Goal: Find specific page/section: Find specific page/section

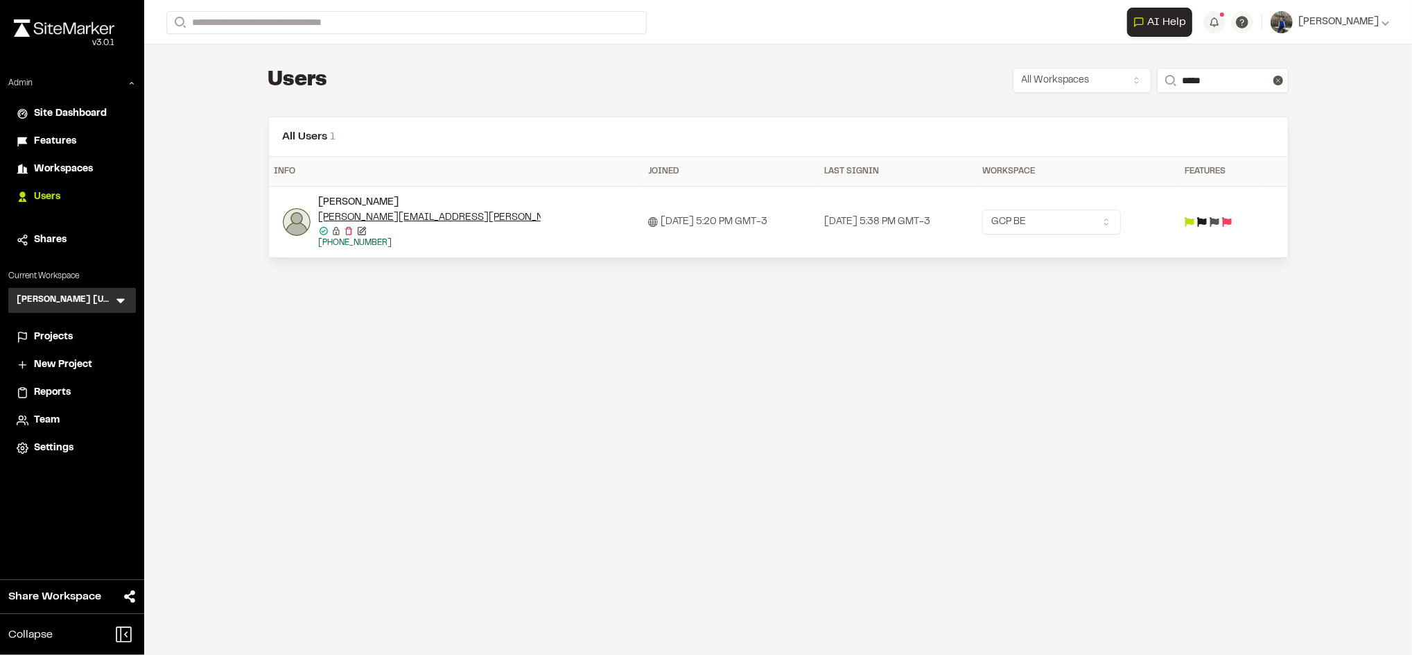
click at [119, 297] on icon at bounding box center [121, 300] width 14 height 14
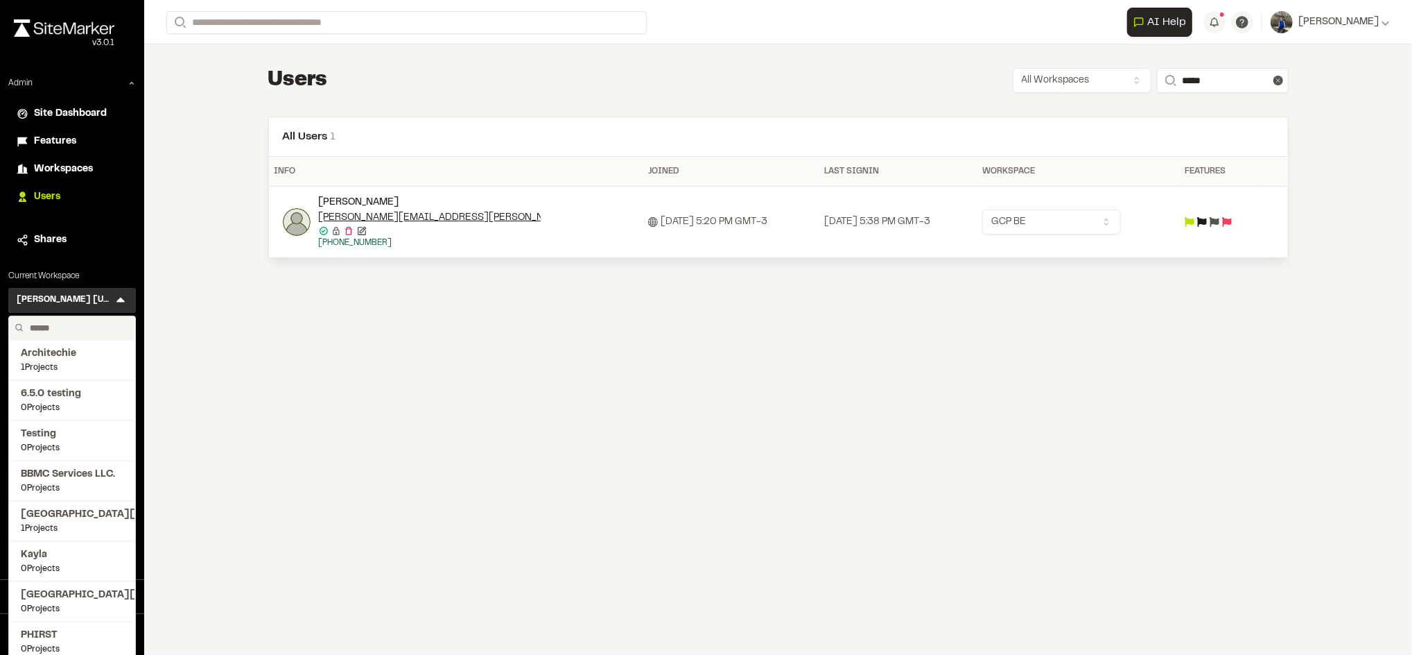
click at [73, 327] on input "text" at bounding box center [76, 328] width 105 height 24
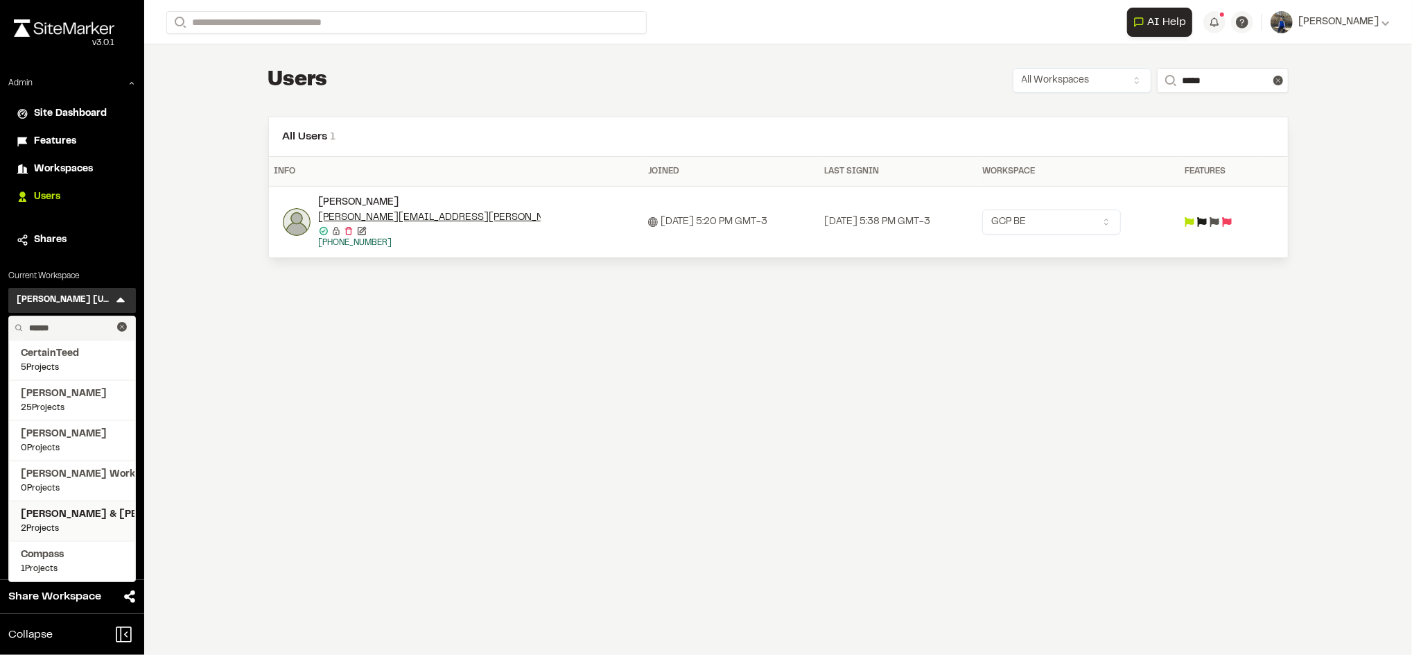
type input "******"
click at [82, 510] on span "Thomas & Hutton" at bounding box center [72, 514] width 103 height 15
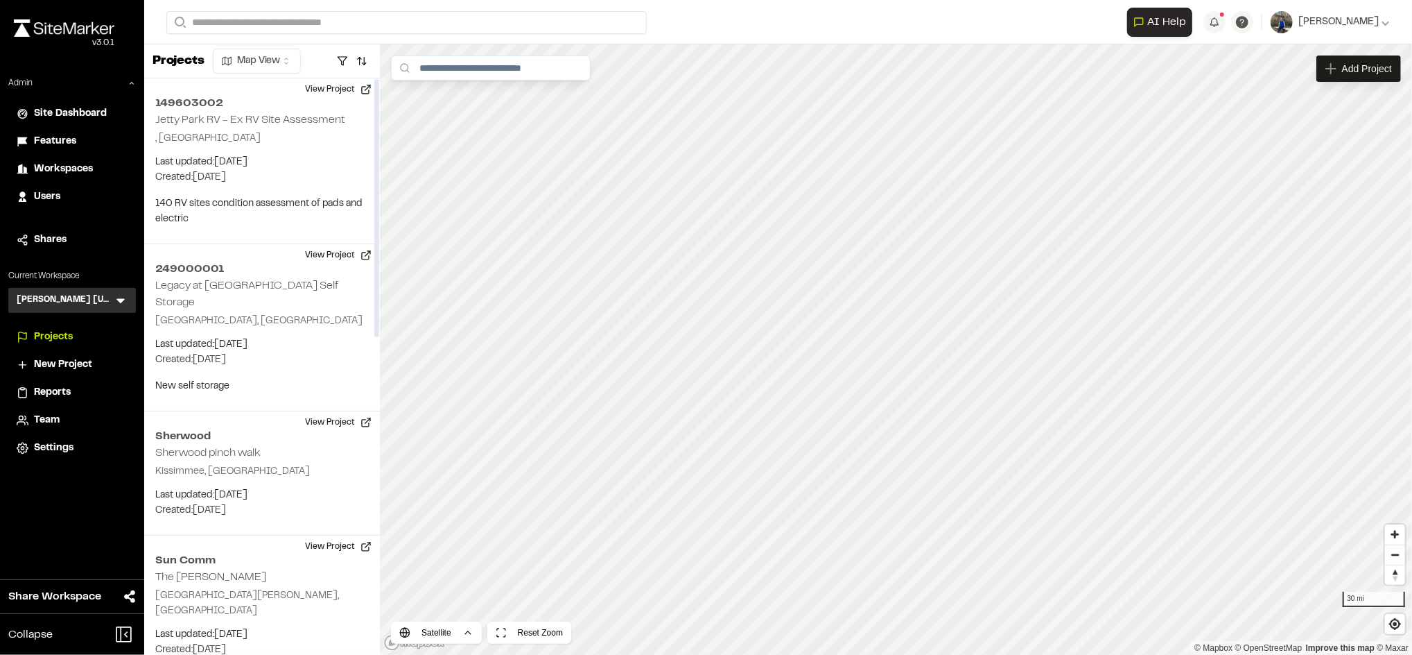
click at [119, 304] on icon at bounding box center [121, 300] width 14 height 14
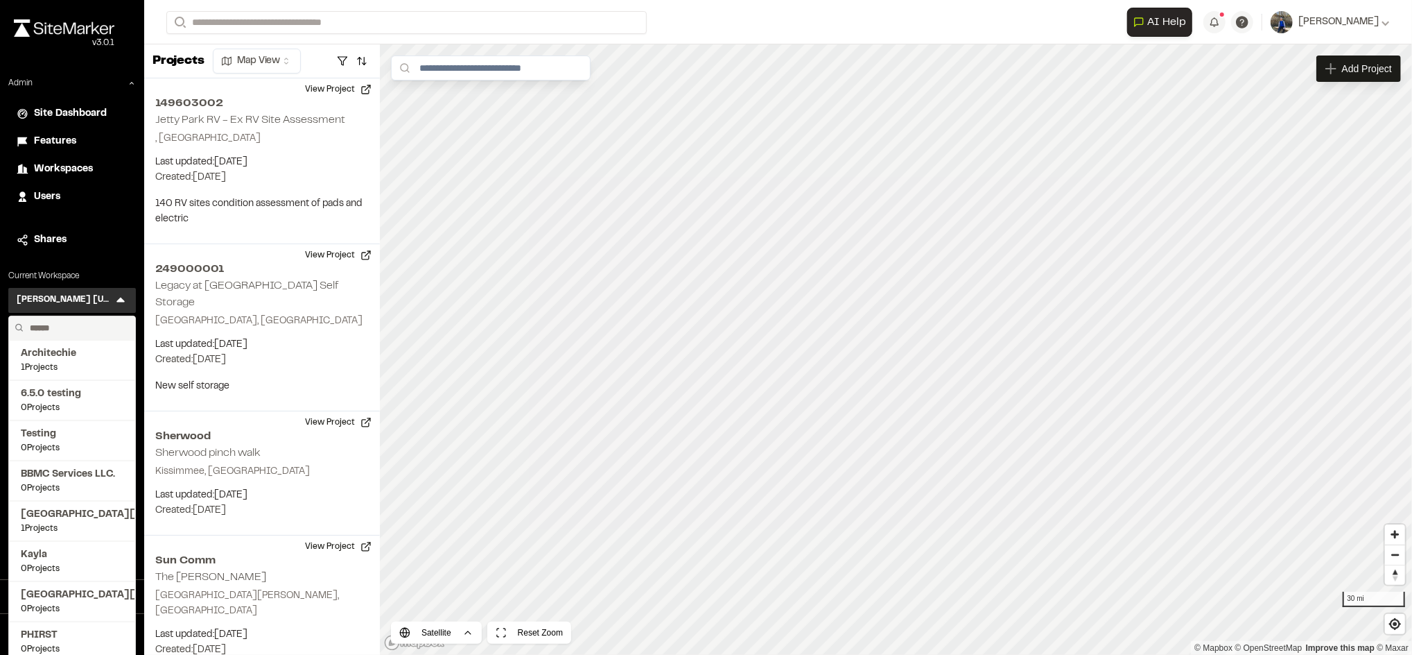
click at [93, 327] on input "text" at bounding box center [76, 328] width 105 height 24
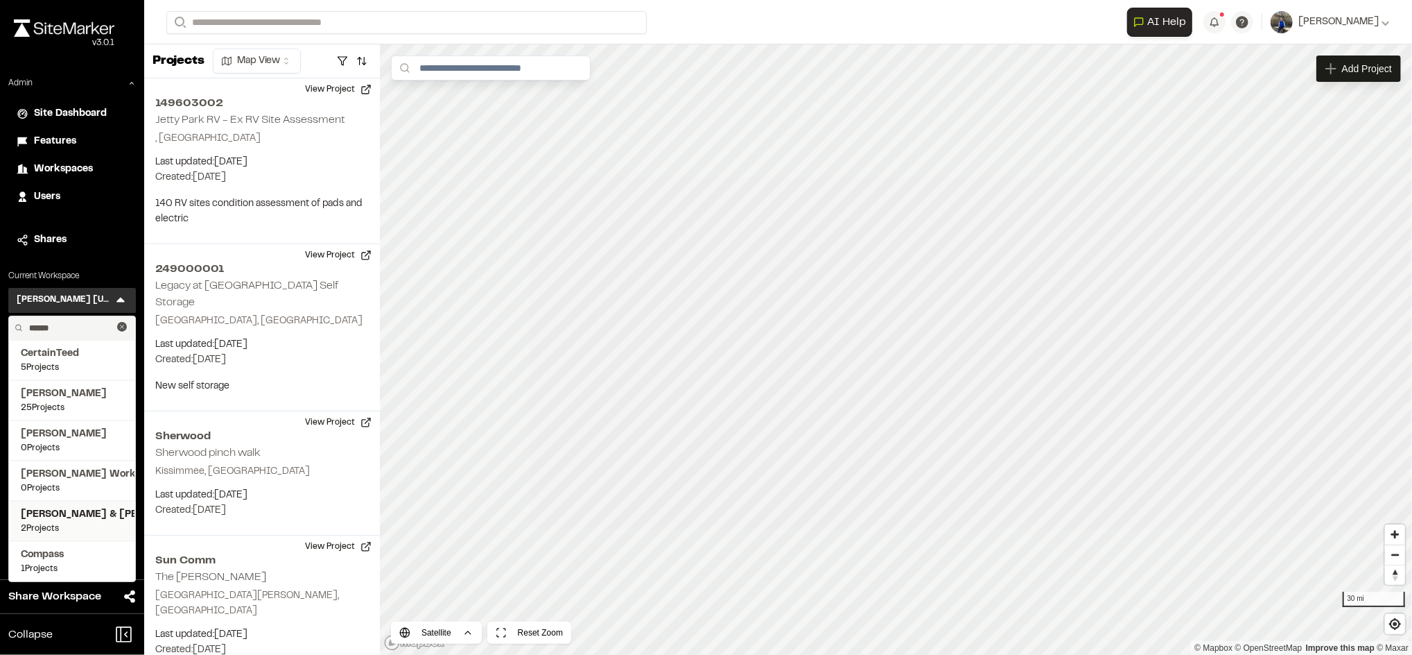
type input "******"
click at [58, 514] on span "Thomas & Hutton" at bounding box center [72, 514] width 103 height 15
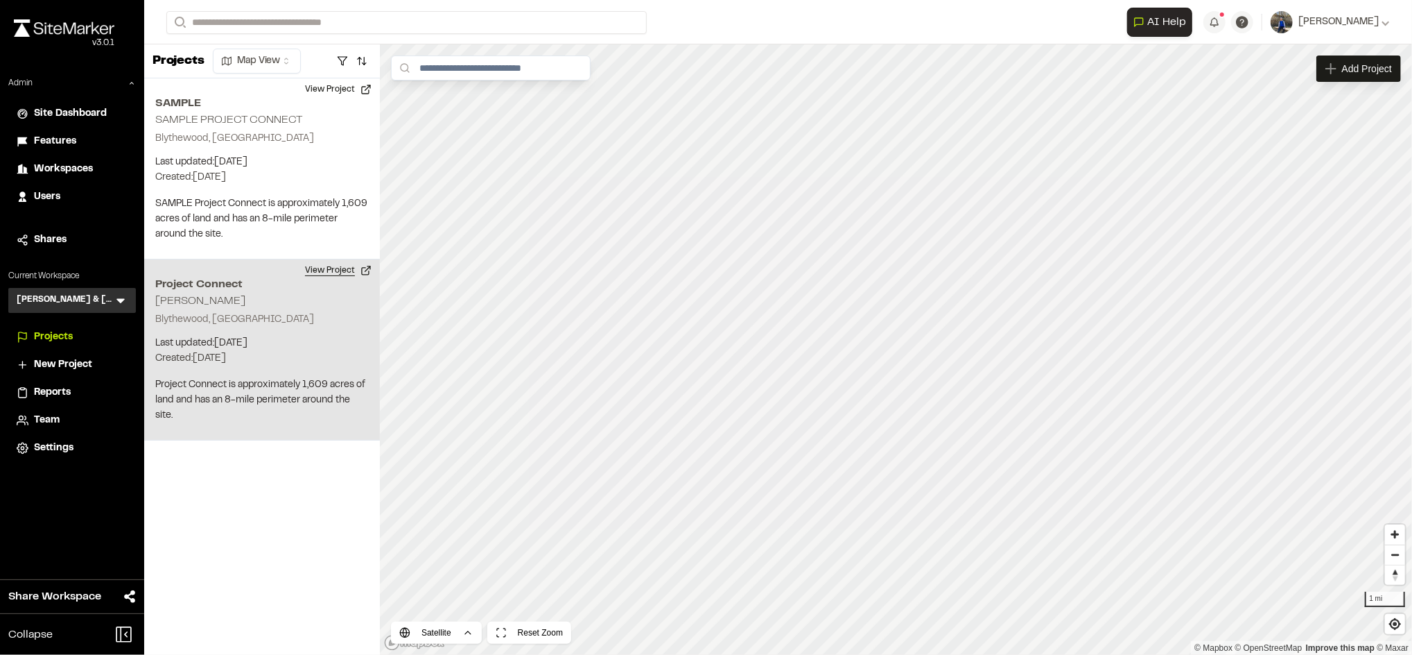
click at [334, 270] on button "View Project" at bounding box center [338, 270] width 83 height 22
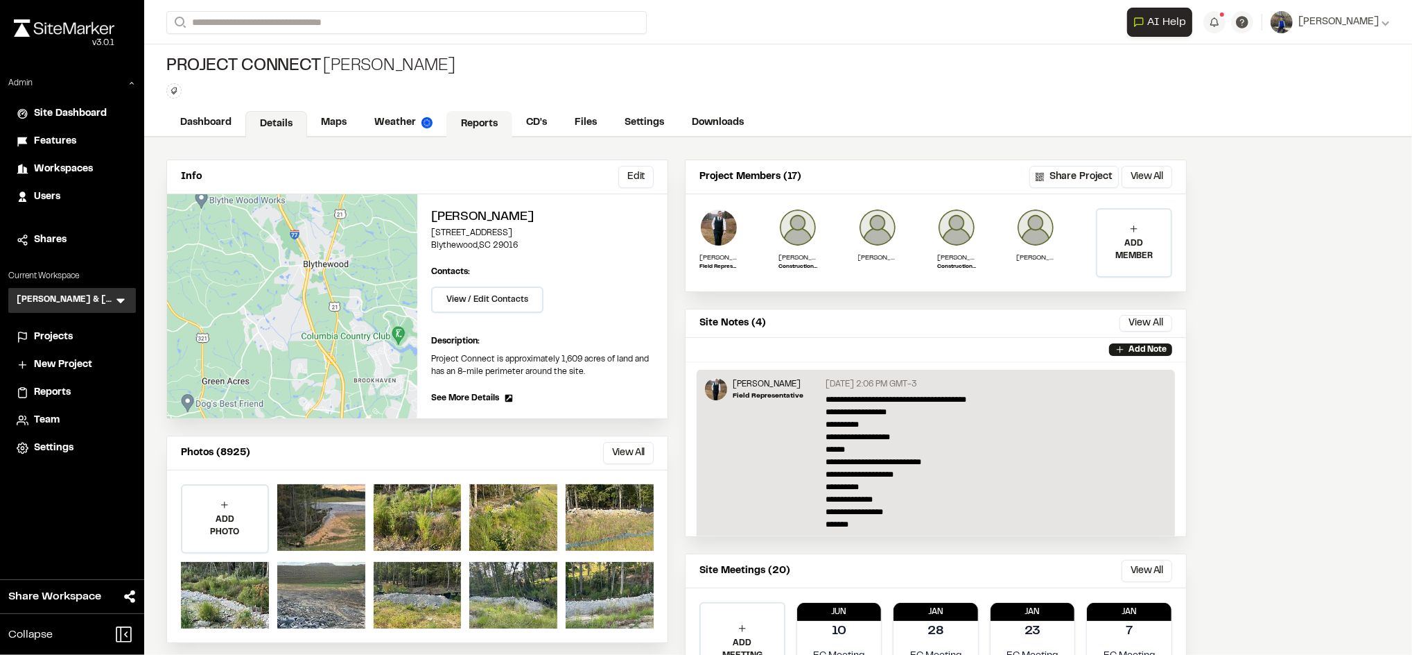
click at [470, 111] on link "Reports" at bounding box center [480, 124] width 66 height 26
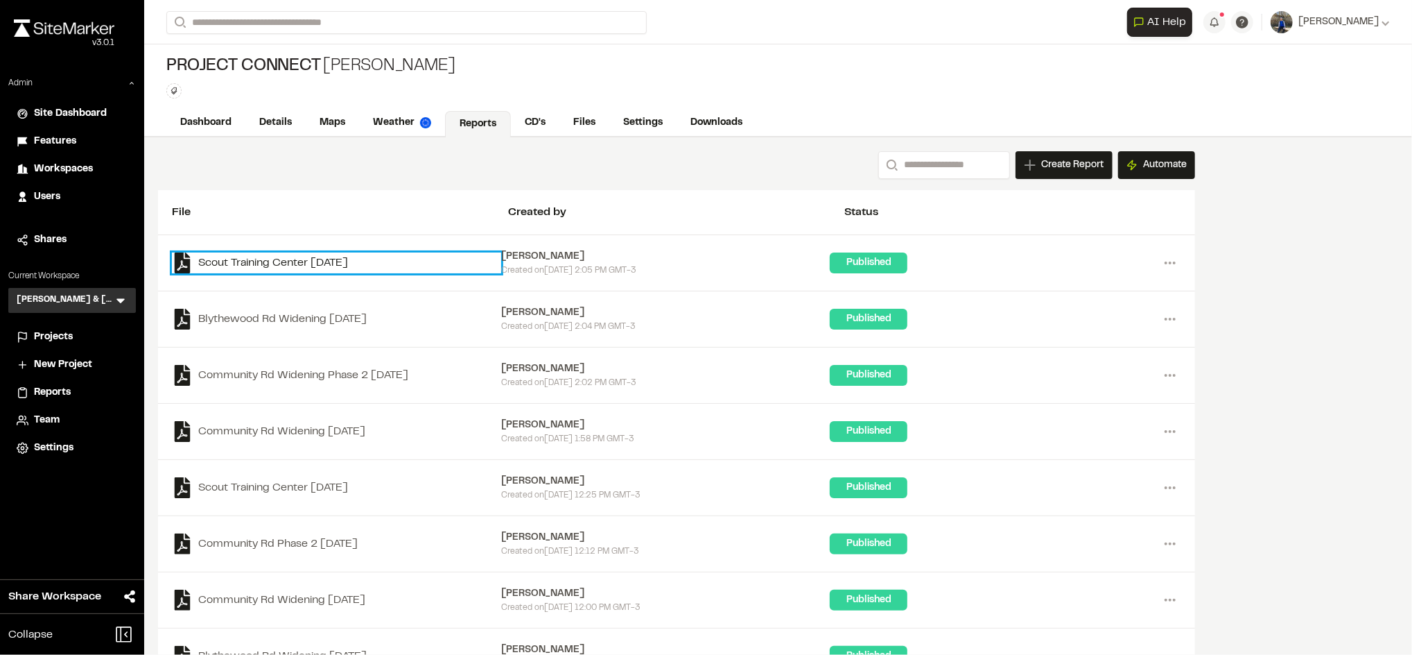
click at [351, 261] on link "Scout Training Center 2025-09-12" at bounding box center [336, 262] width 329 height 21
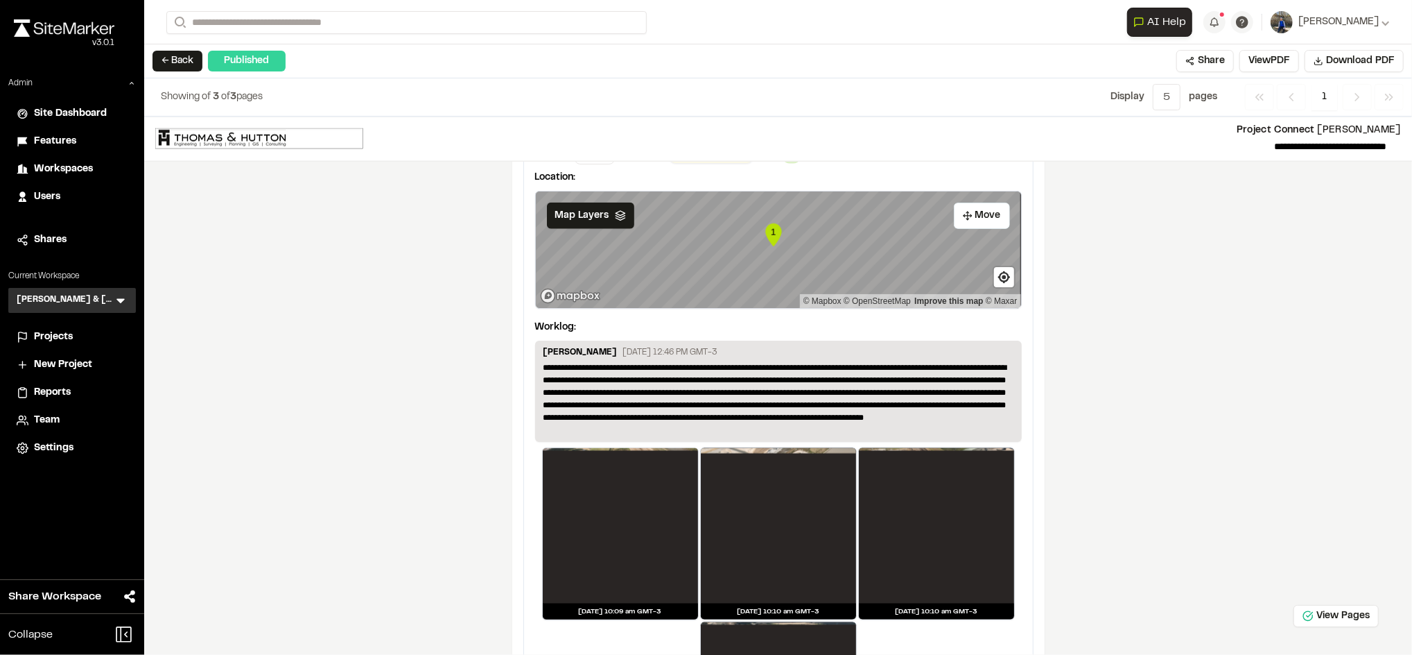
scroll to position [1313, 0]
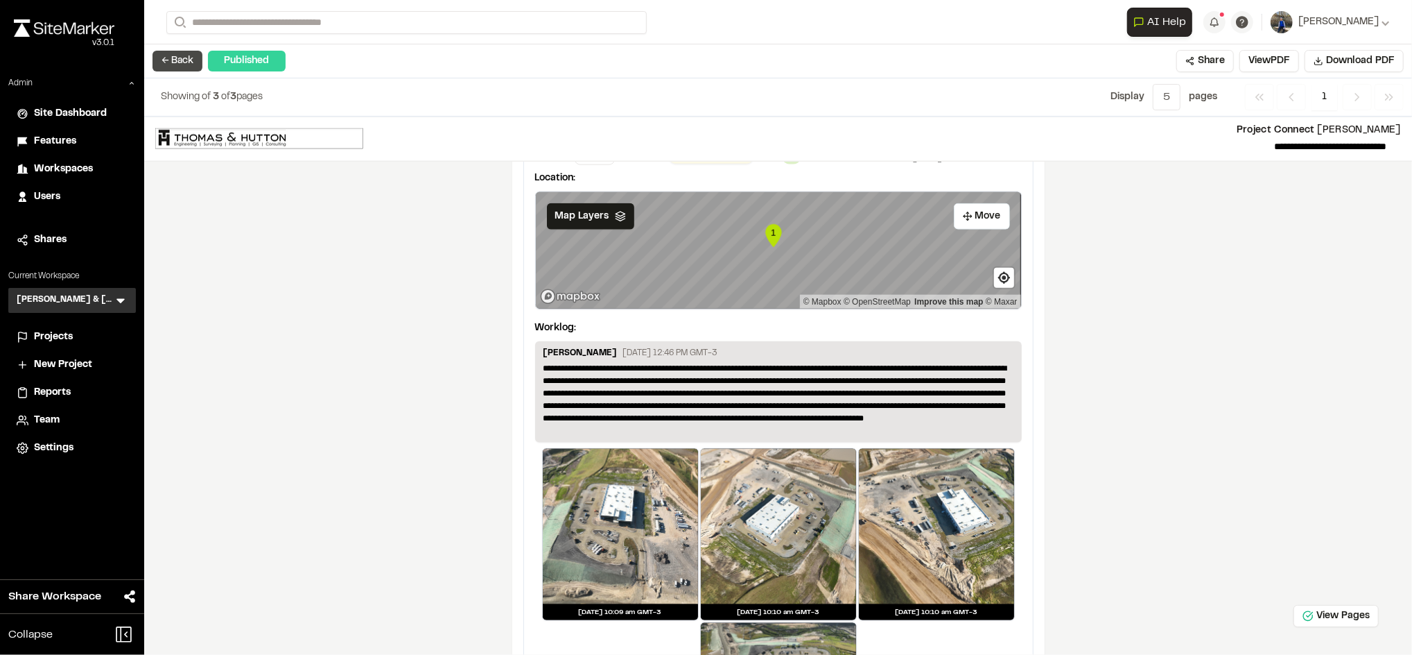
click at [173, 55] on button "← Back" at bounding box center [178, 61] width 50 height 21
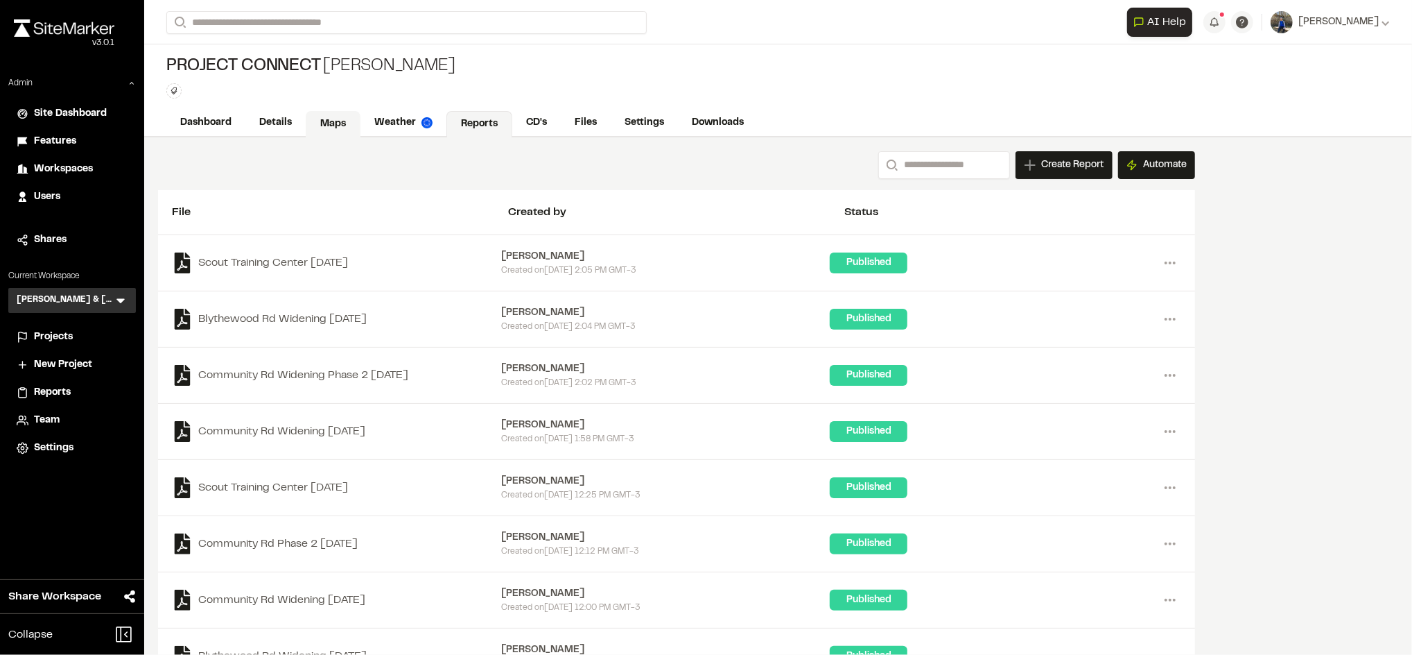
click at [327, 119] on link "Maps" at bounding box center [333, 124] width 55 height 26
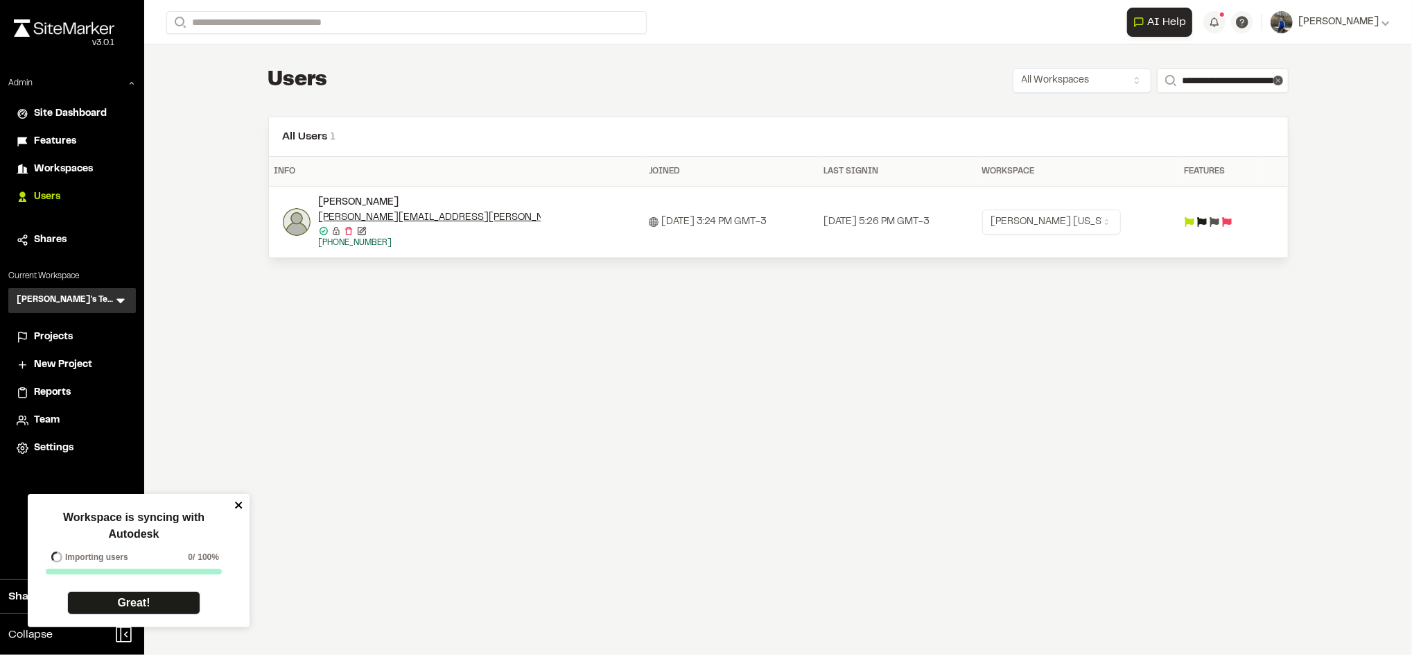
click at [240, 501] on icon "close" at bounding box center [239, 504] width 10 height 11
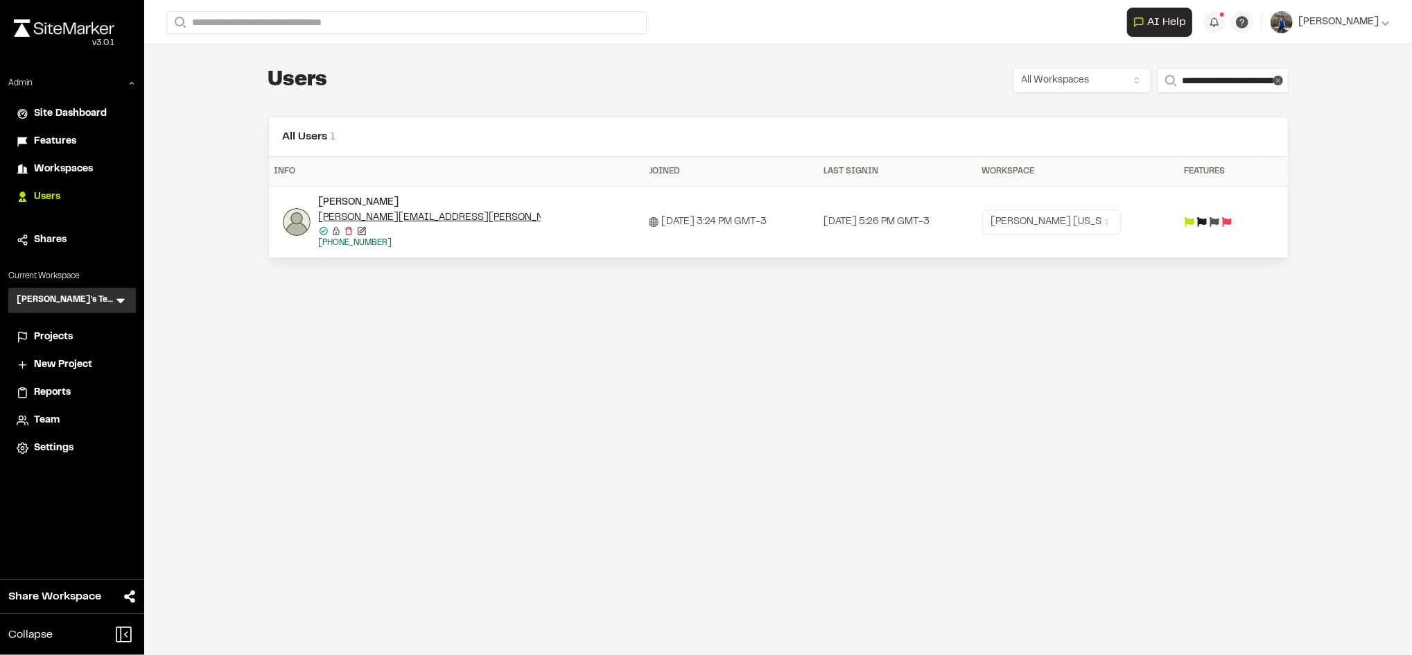
click at [68, 336] on span "Projects" at bounding box center [53, 336] width 39 height 15
